Goal: Information Seeking & Learning: Learn about a topic

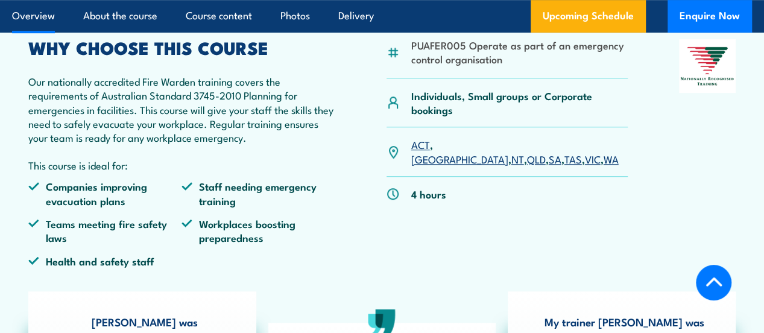
scroll to position [362, 0]
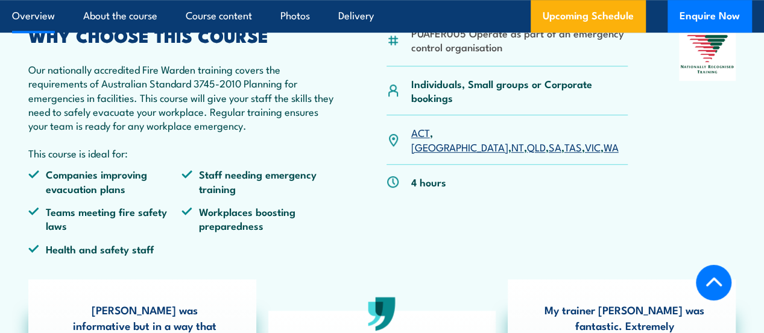
click at [445, 154] on link "[GEOGRAPHIC_DATA]" at bounding box center [459, 146] width 97 height 14
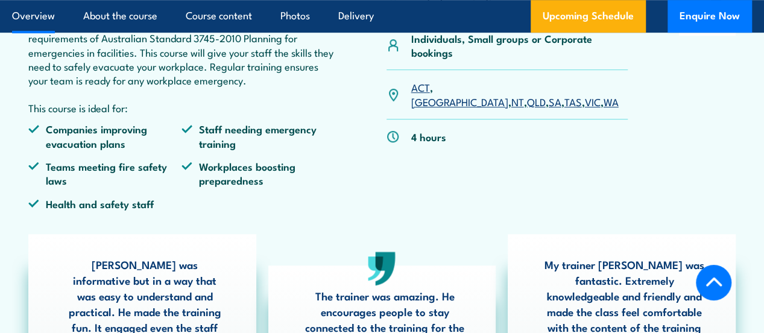
scroll to position [405, 0]
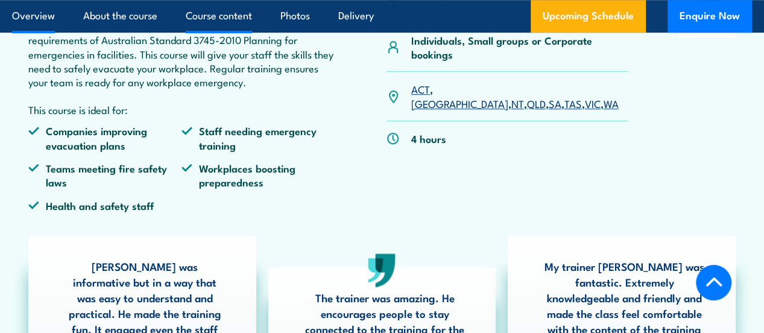
click at [207, 14] on link "Course content" at bounding box center [219, 16] width 66 height 32
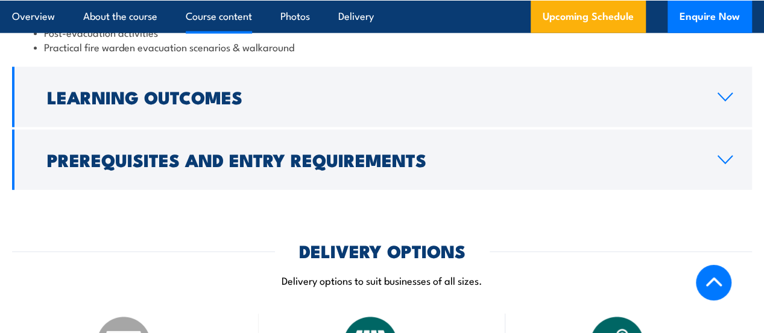
scroll to position [1538, 0]
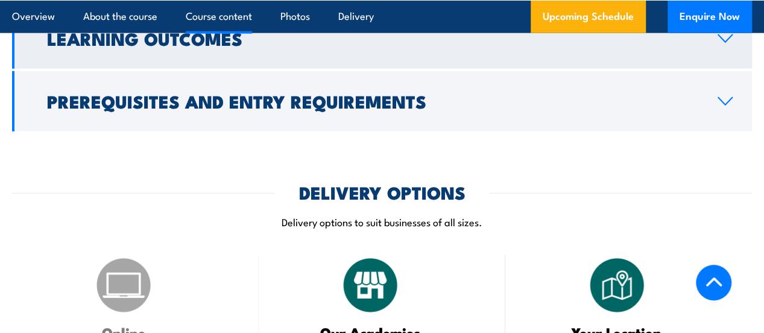
click at [726, 43] on icon at bounding box center [725, 39] width 16 height 10
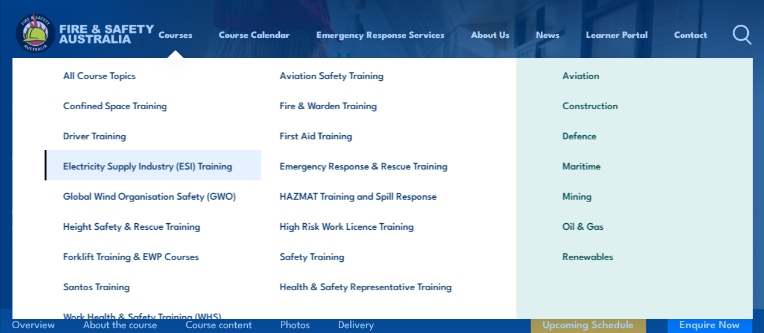
scroll to position [0, 0]
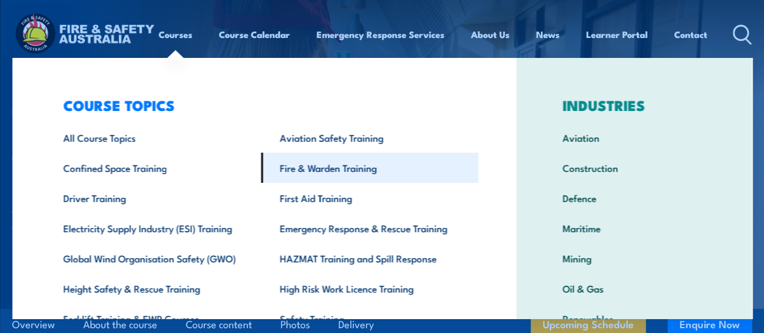
click at [314, 166] on link "Fire & Warden Training" at bounding box center [369, 168] width 217 height 30
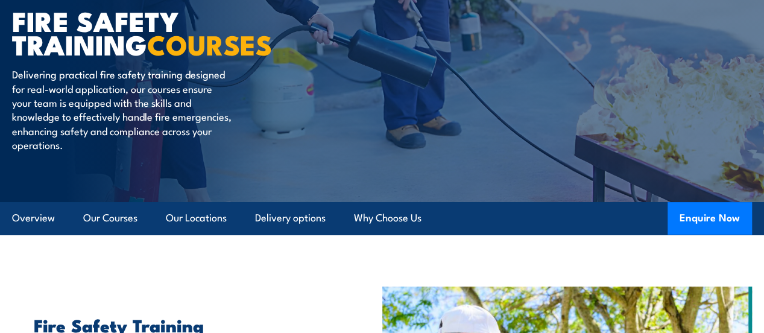
scroll to position [121, 0]
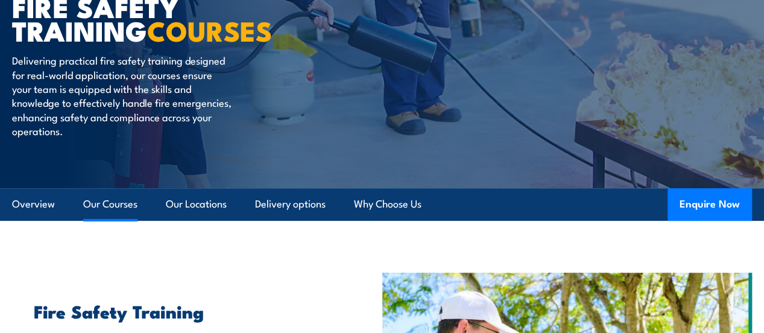
click at [107, 220] on link "Our Courses" at bounding box center [110, 204] width 54 height 32
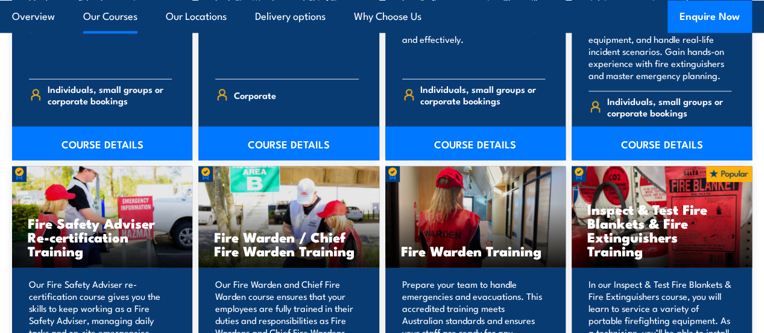
scroll to position [1497, 0]
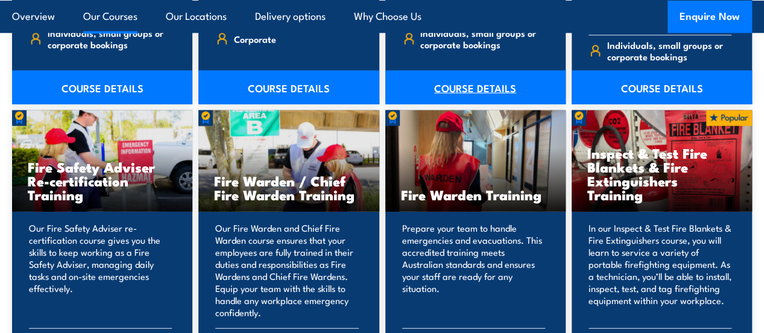
click at [468, 104] on link "COURSE DETAILS" at bounding box center [475, 88] width 180 height 34
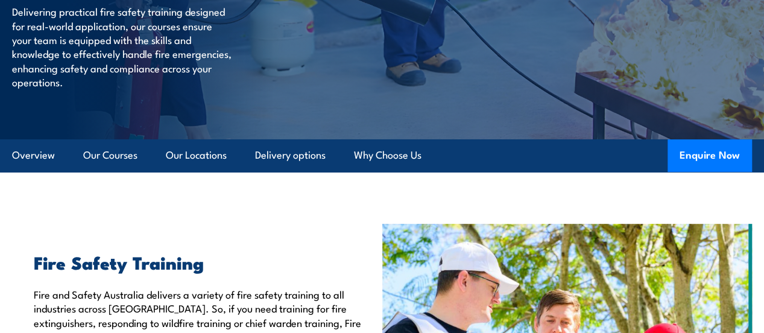
scroll to position [168, 0]
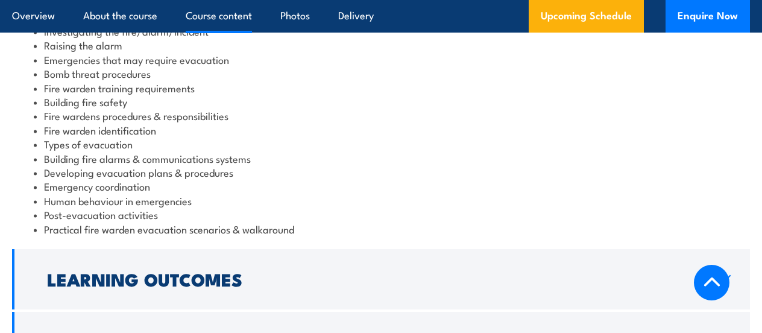
scroll to position [1507, 0]
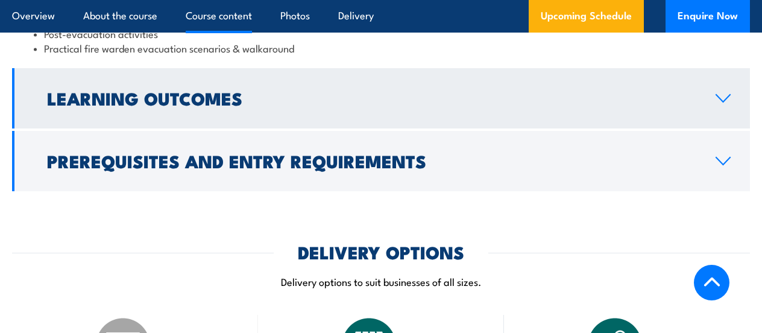
click at [723, 95] on icon at bounding box center [723, 98] width 16 height 10
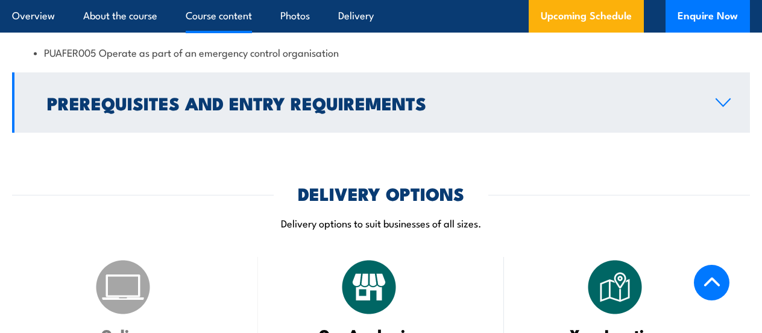
scroll to position [1432, 0]
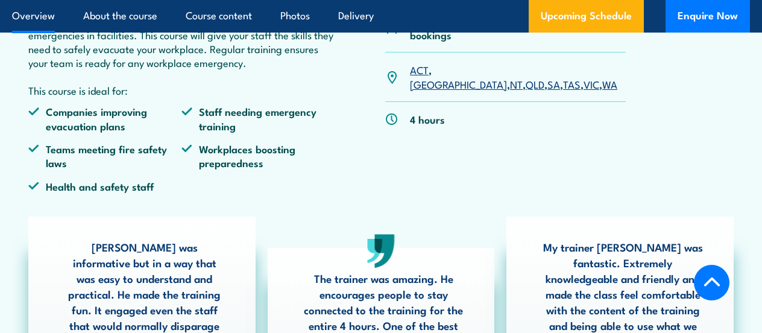
scroll to position [453, 0]
